Goal: Information Seeking & Learning: Learn about a topic

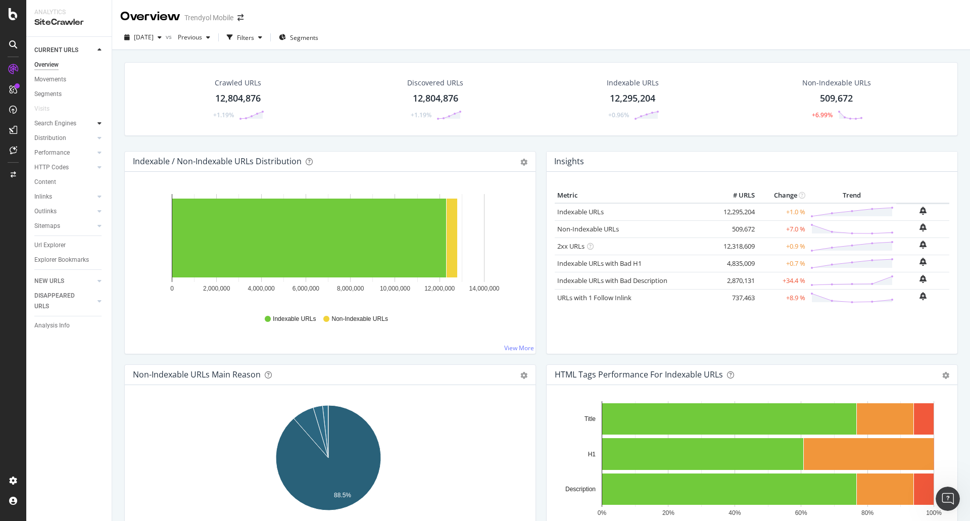
scroll to position [793, 0]
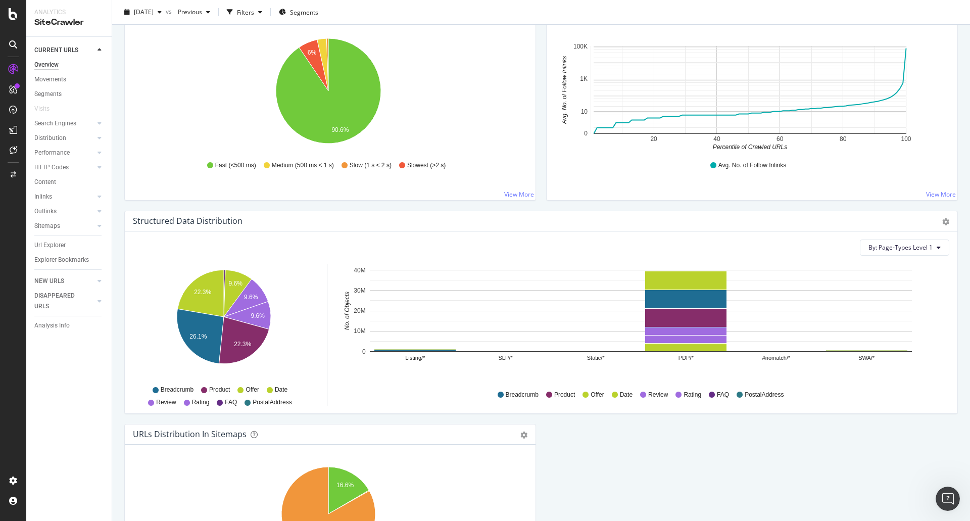
drag, startPoint x: 78, startPoint y: 122, endPoint x: 110, endPoint y: 122, distance: 31.3
click at [78, 122] on link "Search Engines" at bounding box center [64, 123] width 60 height 11
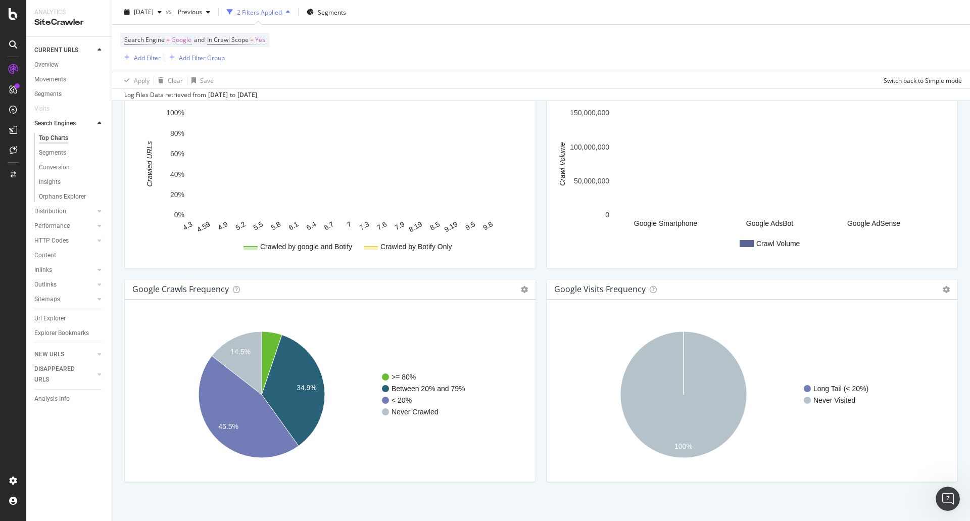
scroll to position [1081, 0]
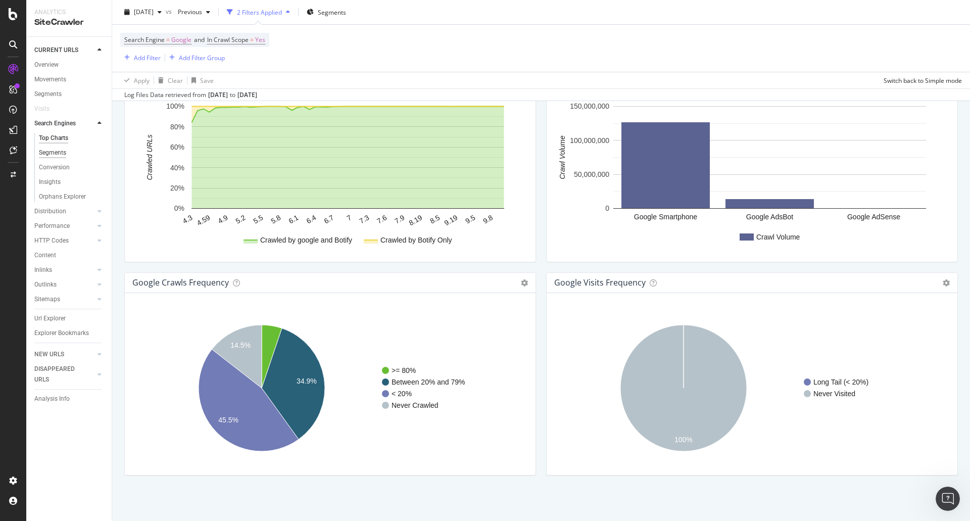
click at [58, 157] on div "Segments" at bounding box center [52, 153] width 27 height 11
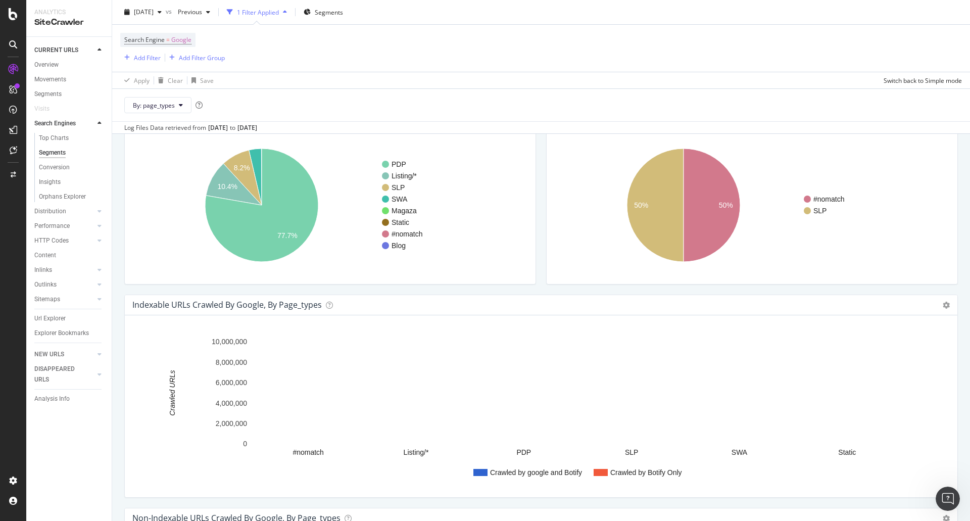
scroll to position [78, 0]
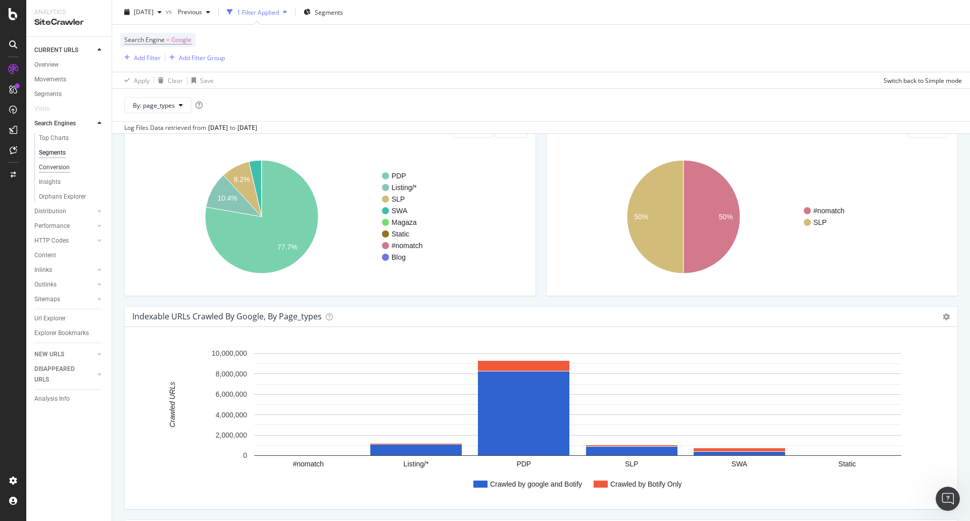
click at [61, 166] on div "Conversion" at bounding box center [54, 167] width 31 height 11
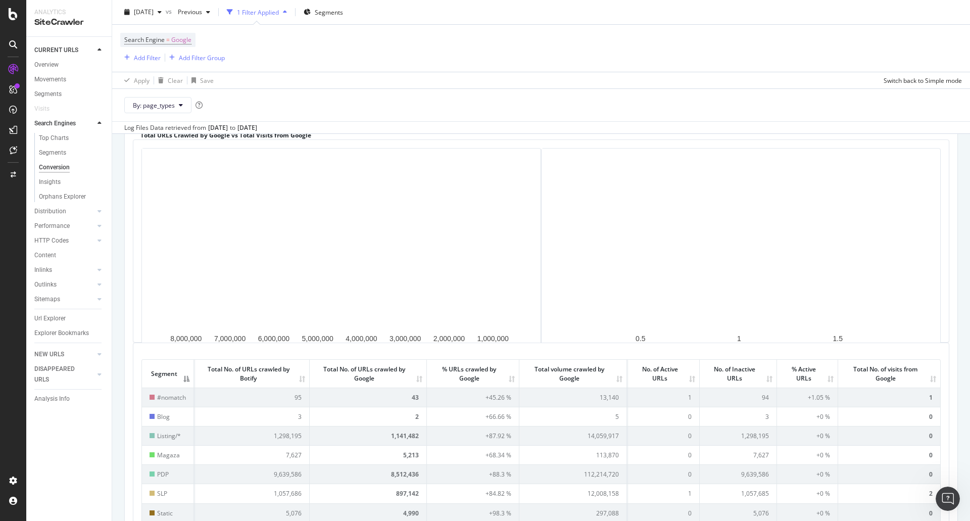
scroll to position [188, 0]
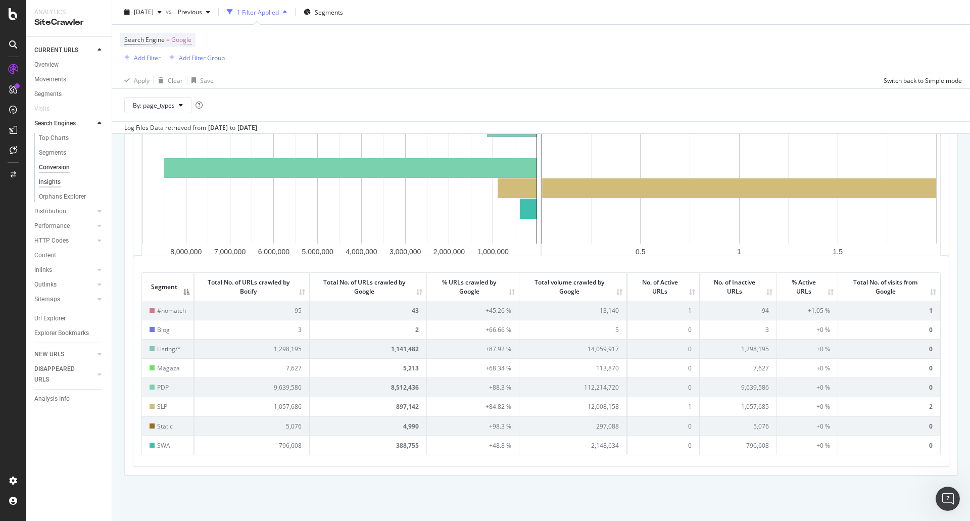
click at [57, 182] on div "Insights" at bounding box center [50, 182] width 22 height 11
